Goal: Transaction & Acquisition: Download file/media

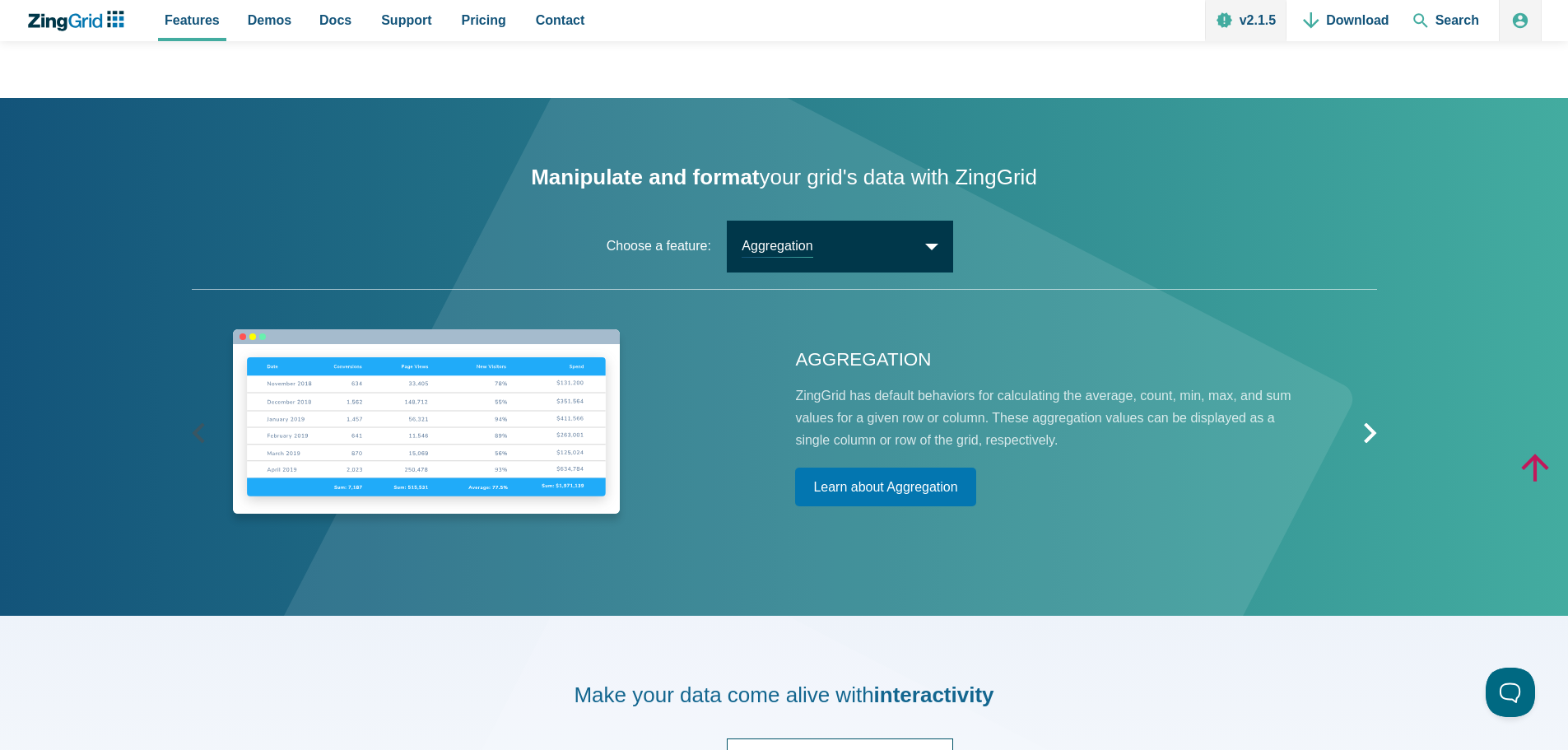
click at [936, 246] on span "Aggregation" at bounding box center [840, 246] width 227 height 52
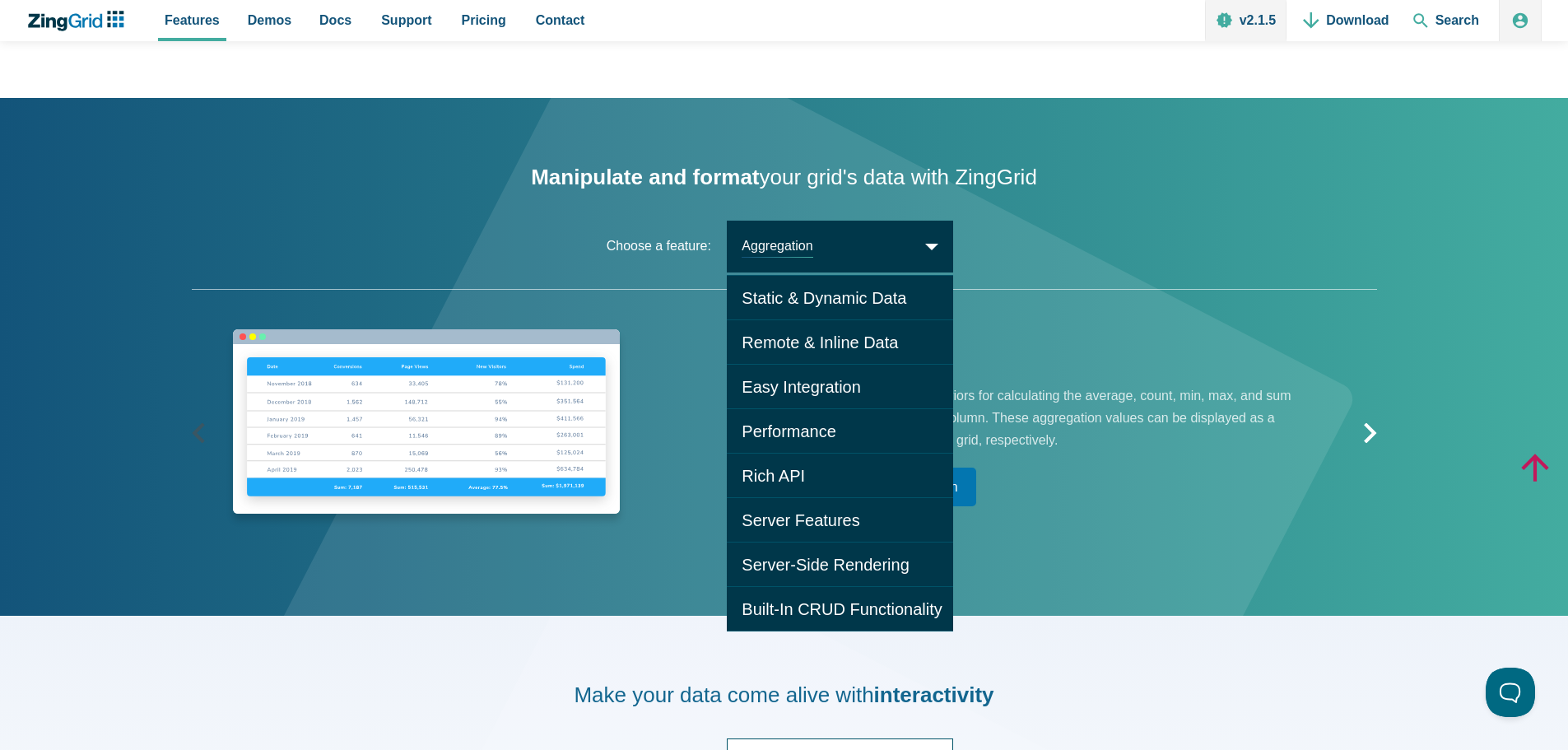
click at [1057, 240] on zing-dropdown "Choose a feature: Aggregation Aggregation Static & Dynamic Data Remote & Inline…" at bounding box center [784, 255] width 1185 height 69
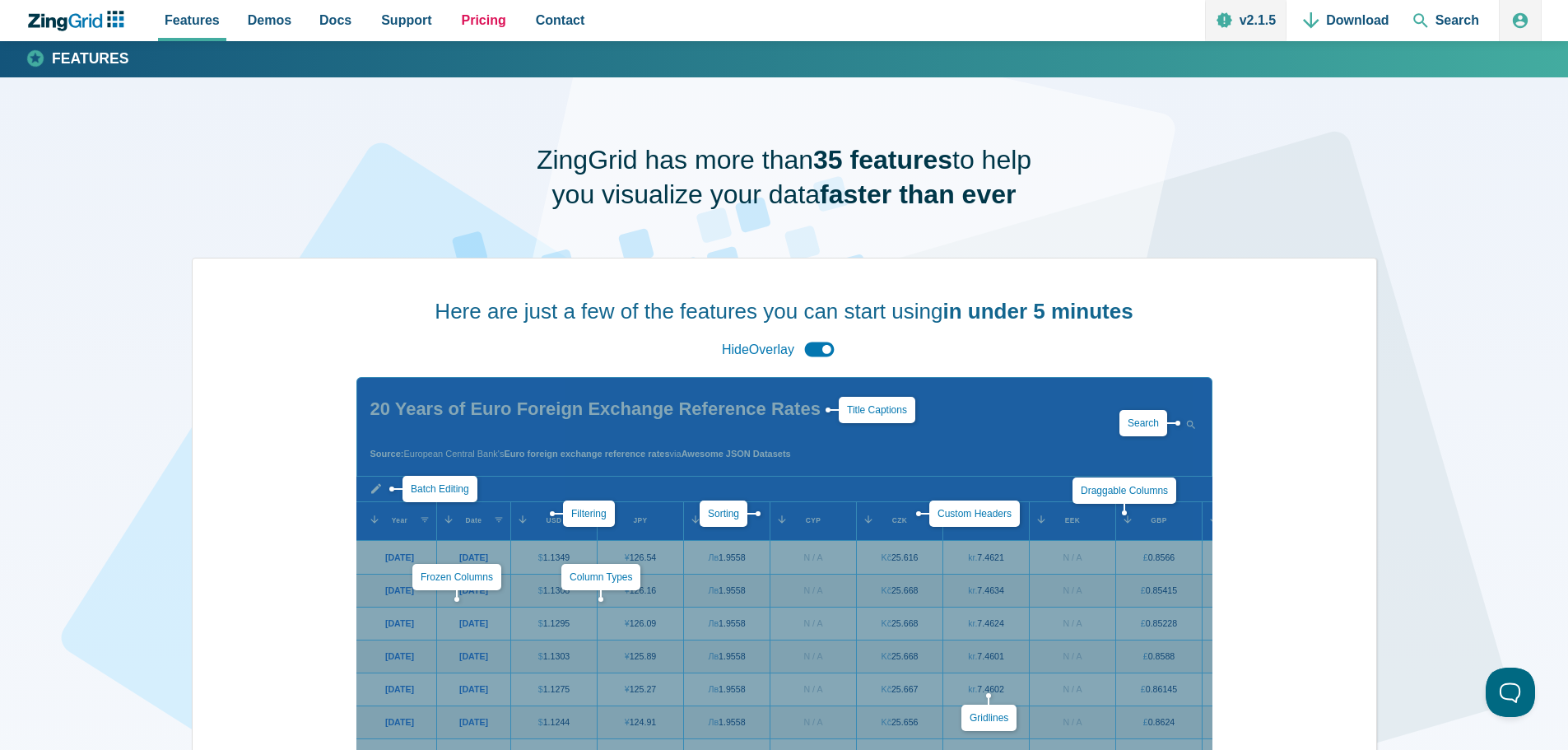
click at [470, 17] on span "Pricing" at bounding box center [484, 20] width 44 height 22
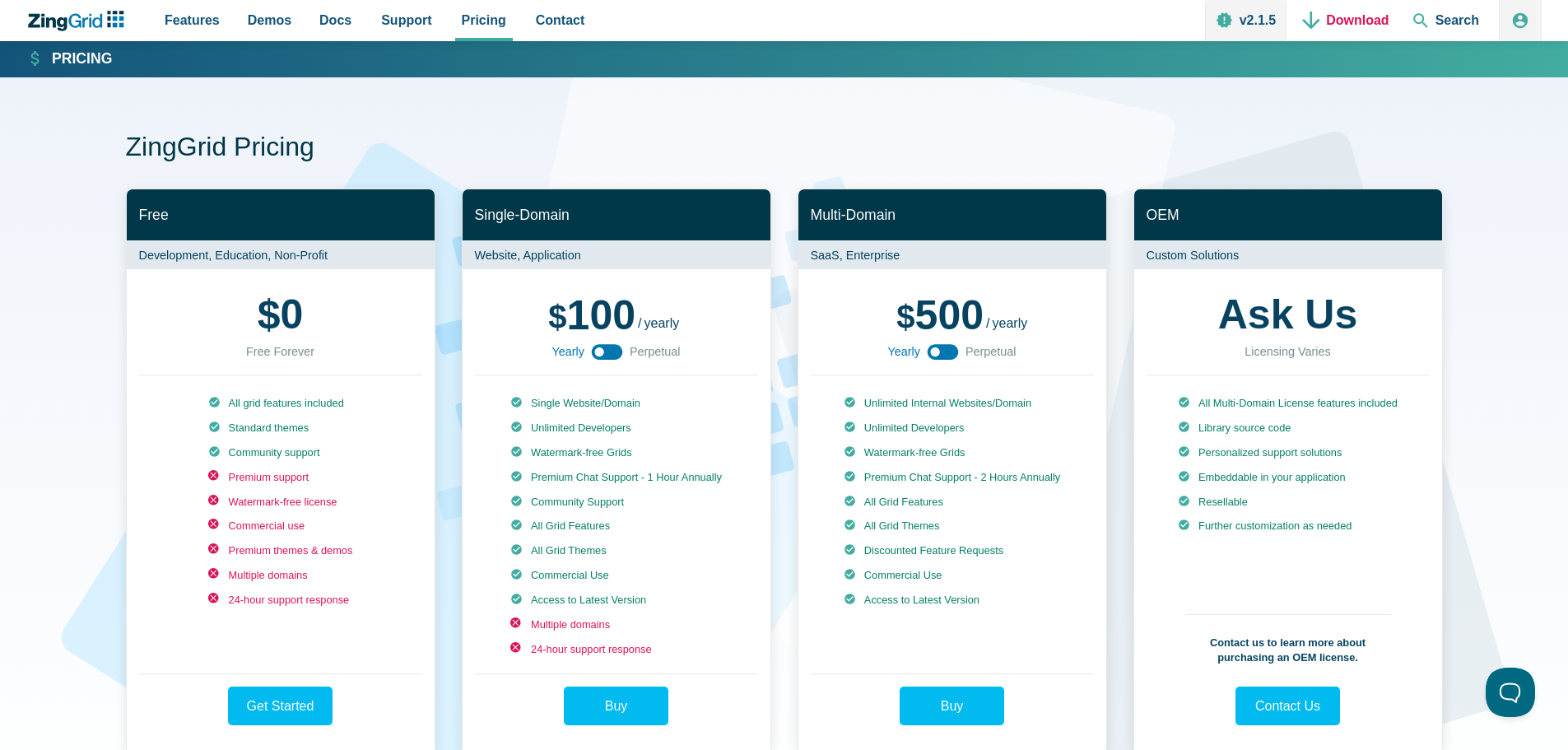
click at [1320, 15] on link "Download" at bounding box center [1345, 20] width 99 height 41
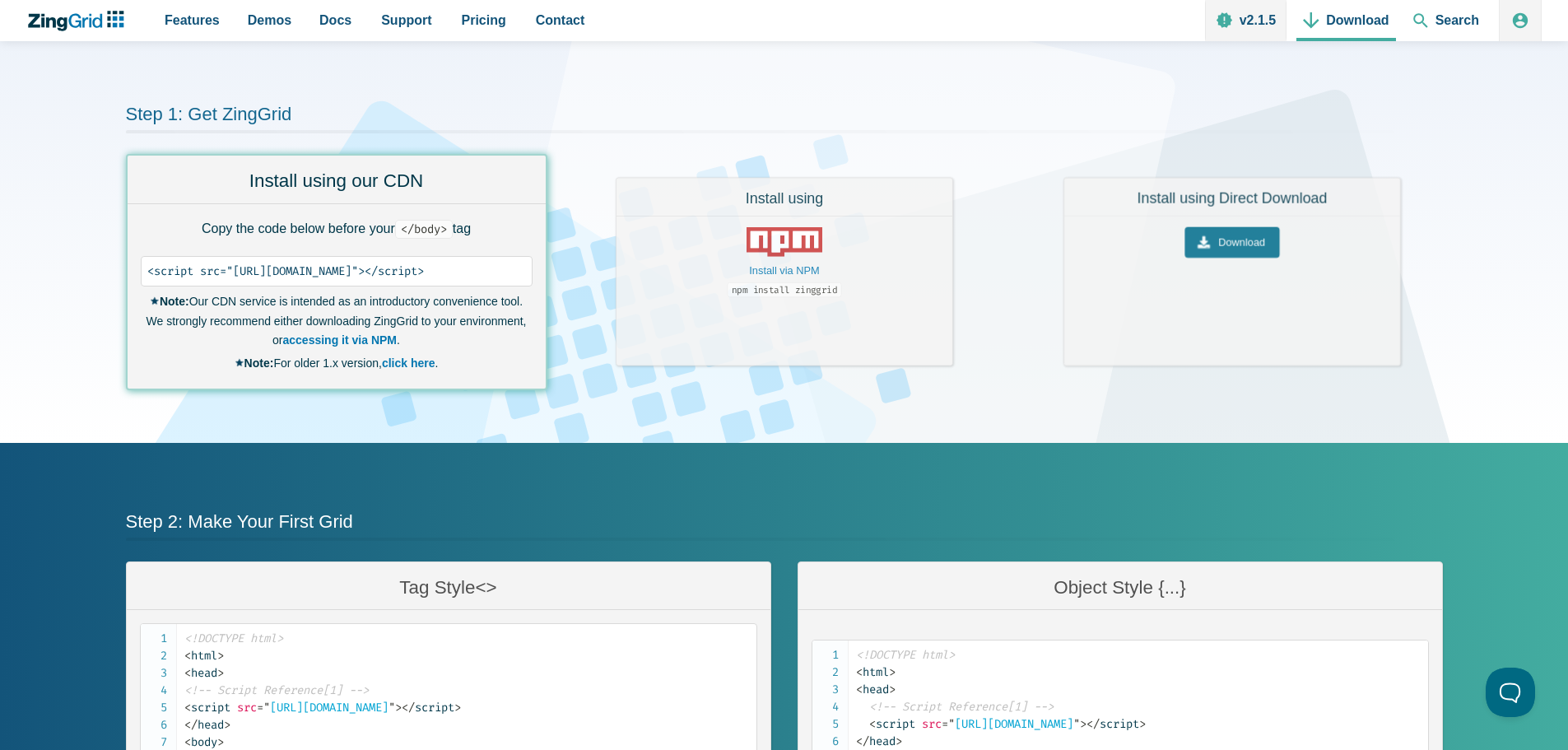
scroll to position [18, 0]
